Goal: Task Accomplishment & Management: Use online tool/utility

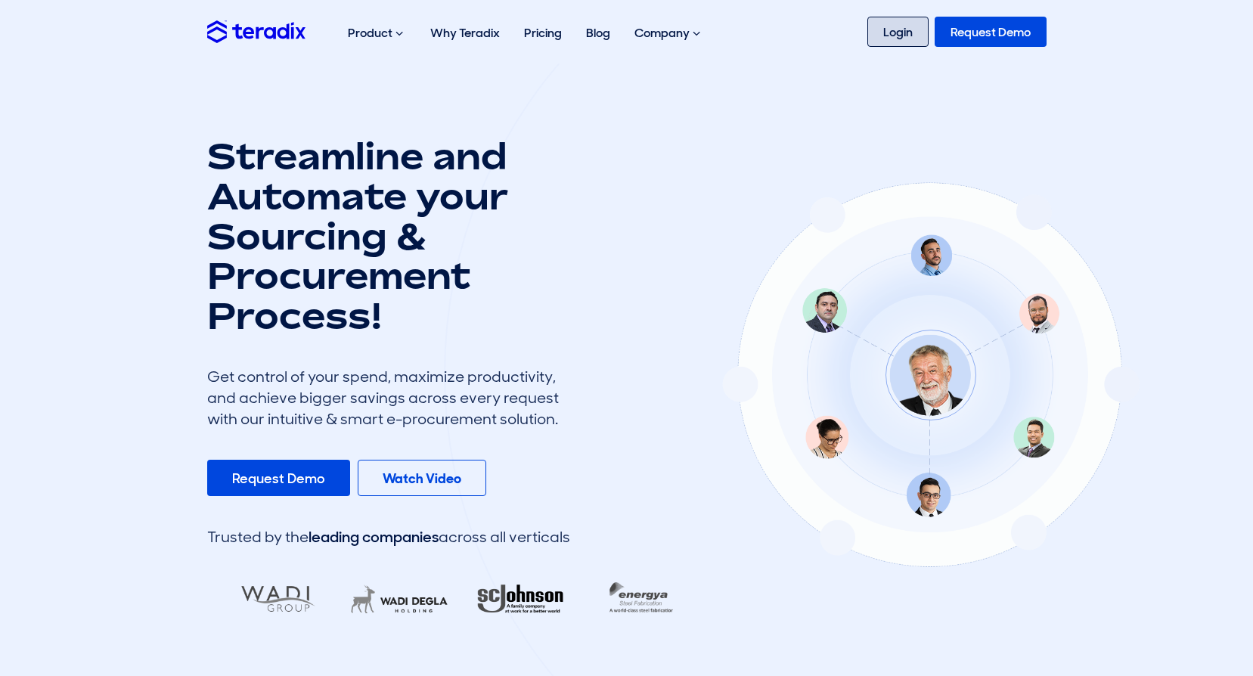
click at [897, 38] on link "Login" at bounding box center [897, 32] width 61 height 30
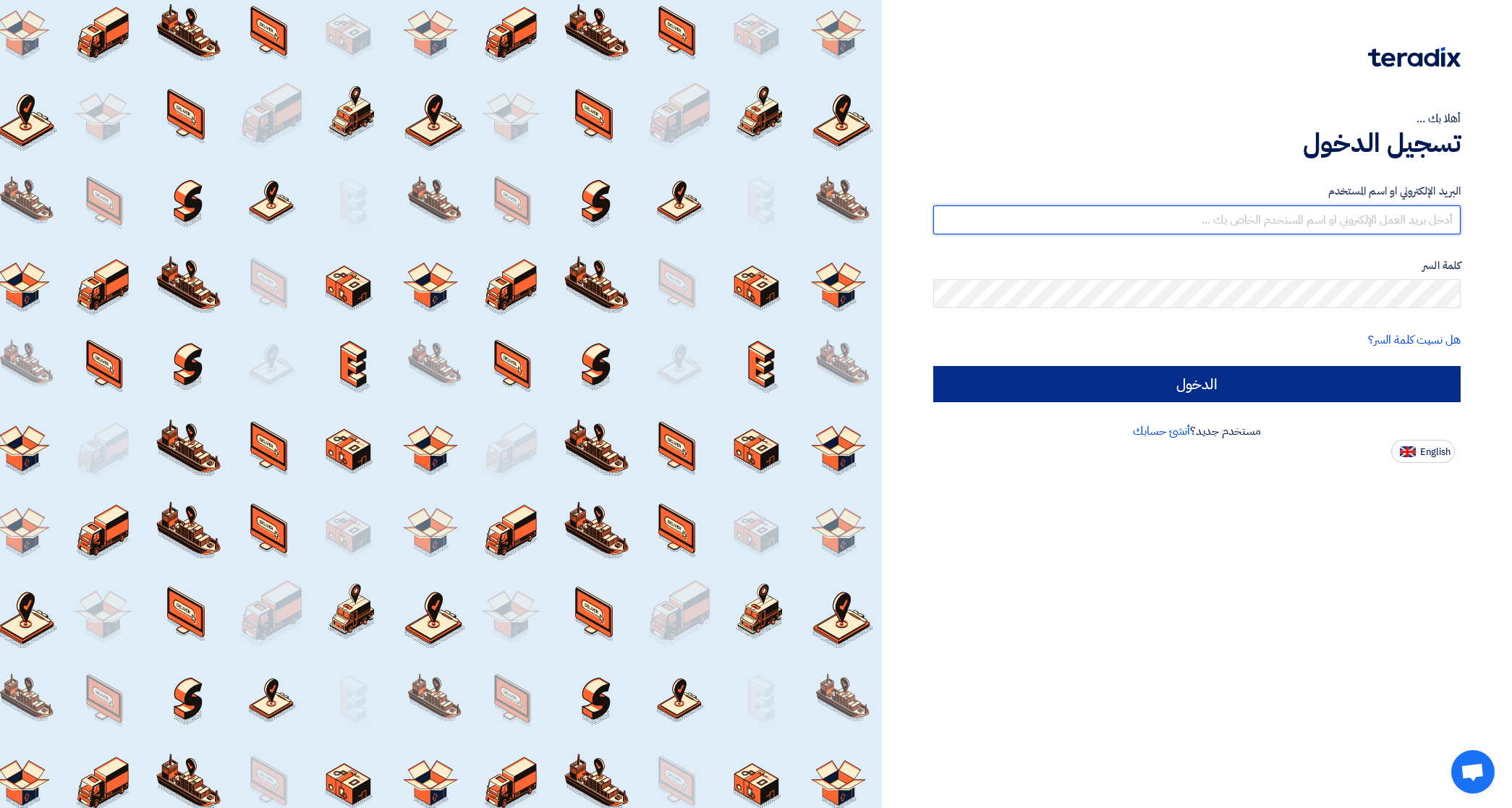
type input "sales@radi-international.com"
click at [1336, 371] on input "الدخول" at bounding box center [1196, 385] width 527 height 36
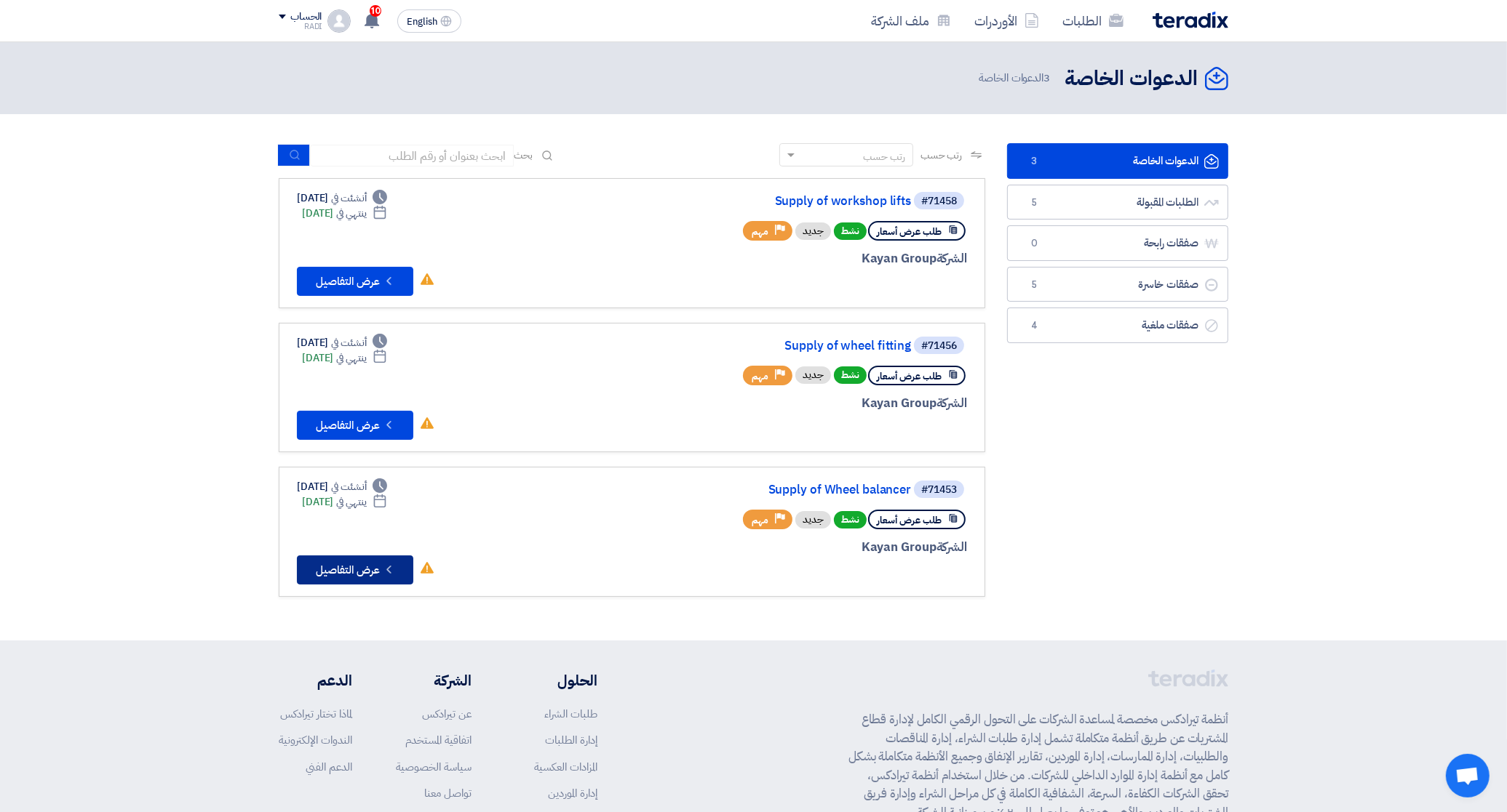
click at [360, 565] on button "Check details عرض التفاصيل" at bounding box center [354, 571] width 116 height 29
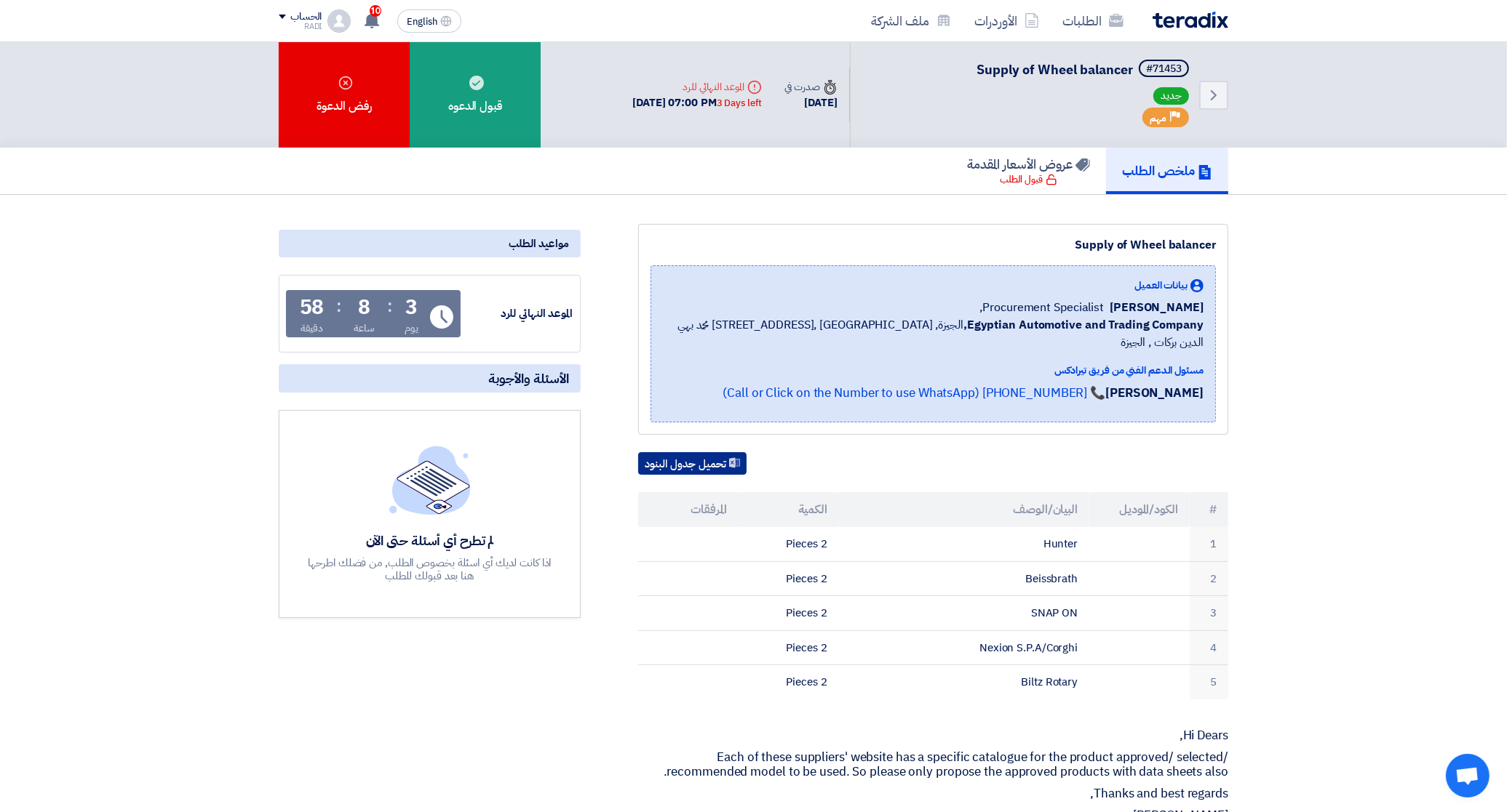
click at [702, 452] on button "تحميل جدول البنود" at bounding box center [692, 464] width 109 height 23
